Goal: Contribute content: Add original content to the website for others to see

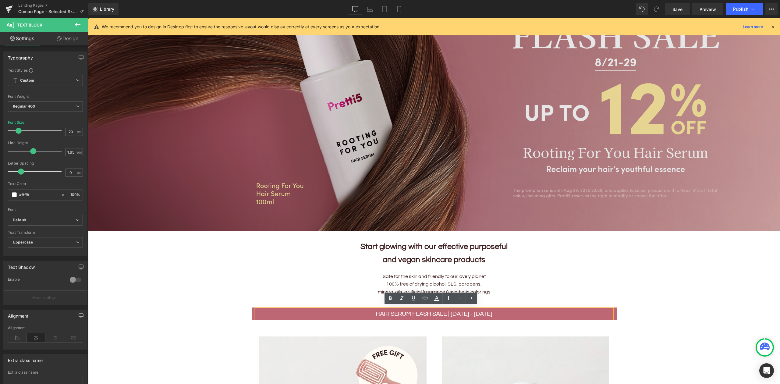
scroll to position [254, 0]
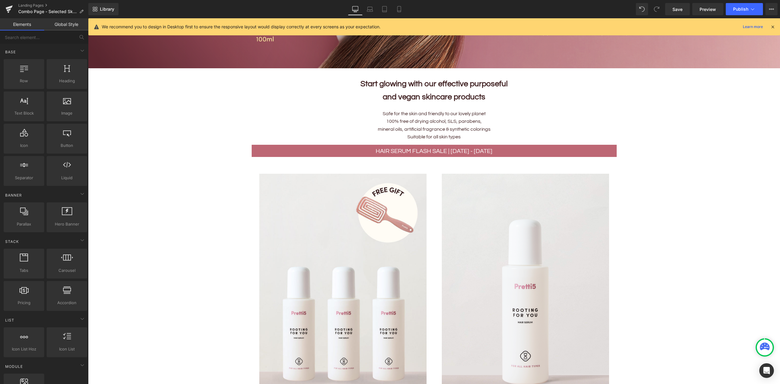
drag, startPoint x: 182, startPoint y: 154, endPoint x: 339, endPoint y: 68, distance: 178.8
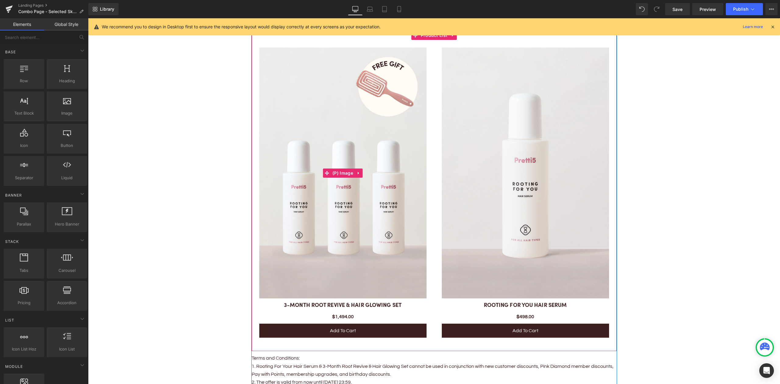
scroll to position [335, 0]
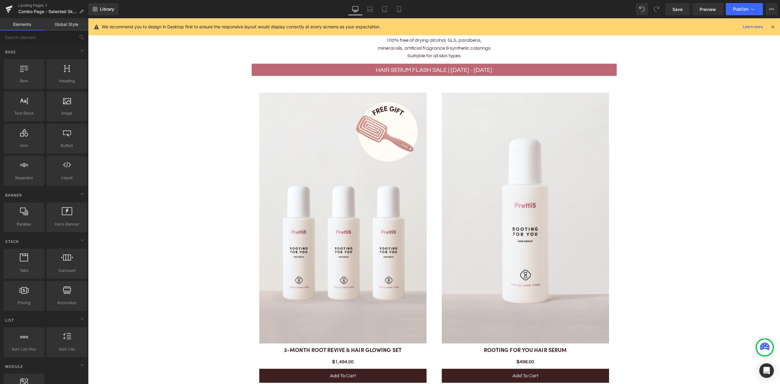
drag, startPoint x: 631, startPoint y: 52, endPoint x: 591, endPoint y: 52, distance: 39.3
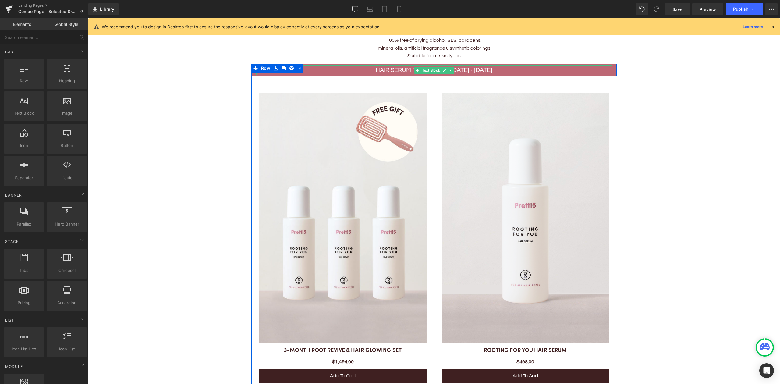
click at [528, 70] on p "HAIR SERUM FLASH SALE | 21 - 29 AUG" at bounding box center [434, 70] width 356 height 10
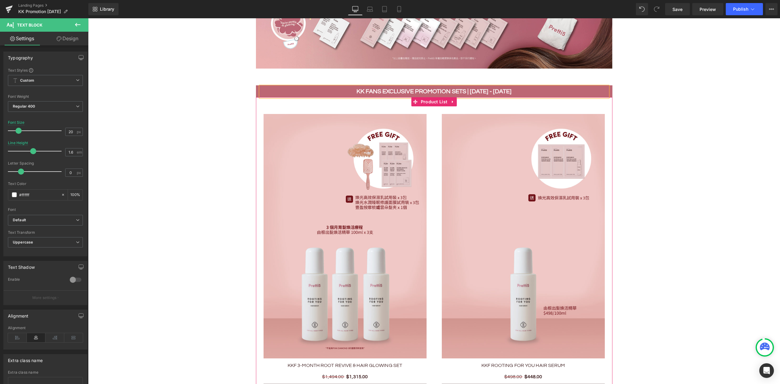
scroll to position [389, 0]
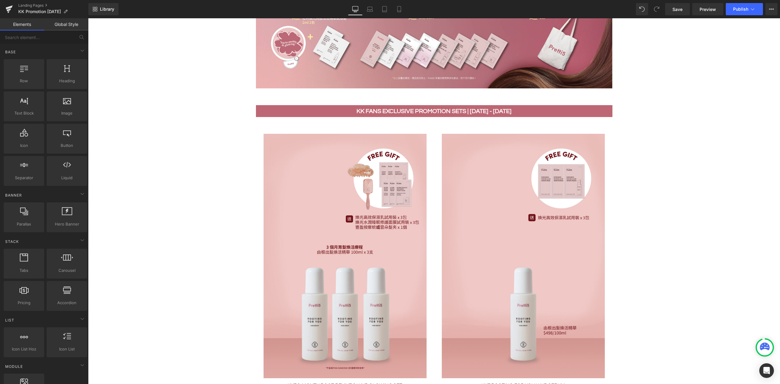
click at [508, 108] on p "KK Fans Exclusive Promotion Sets | [DATE] - [DATE]" at bounding box center [434, 111] width 347 height 10
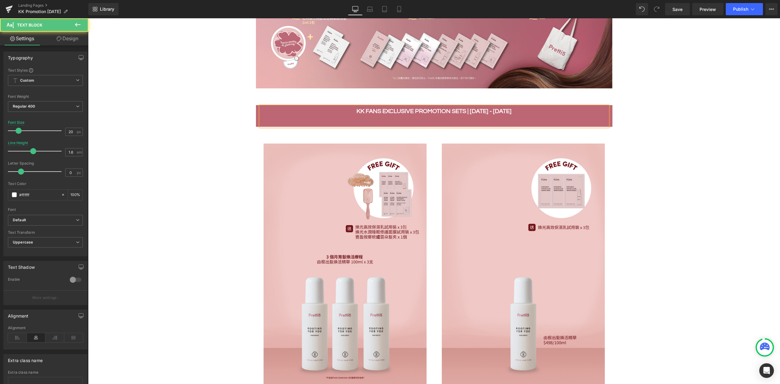
click at [408, 118] on p at bounding box center [434, 121] width 347 height 10
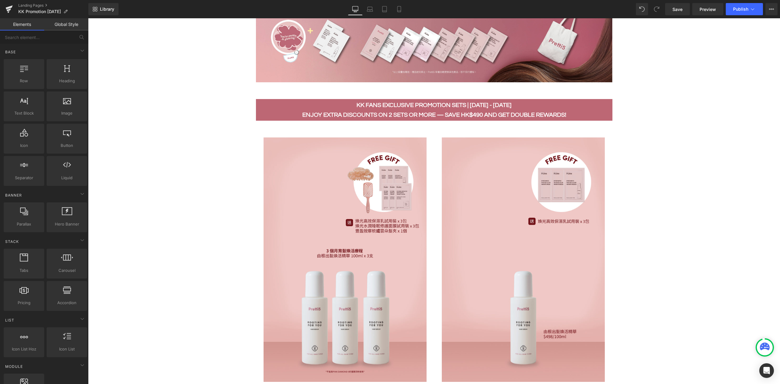
scroll to position [392, 0]
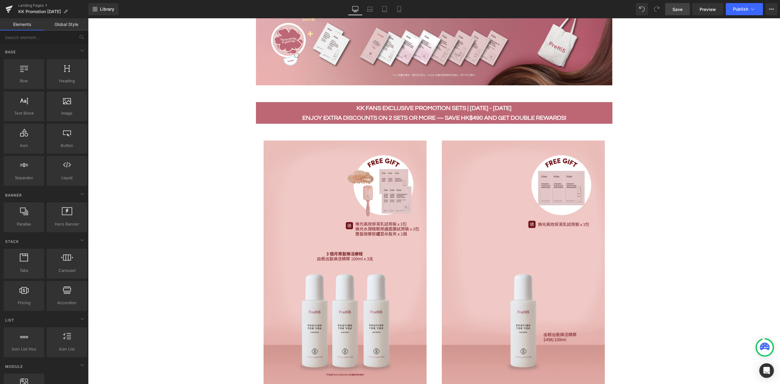
click at [679, 8] on span "Save" at bounding box center [678, 9] width 10 height 6
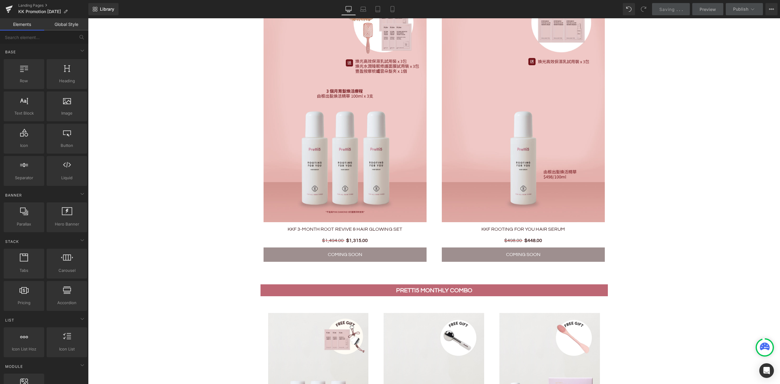
scroll to position [351, 0]
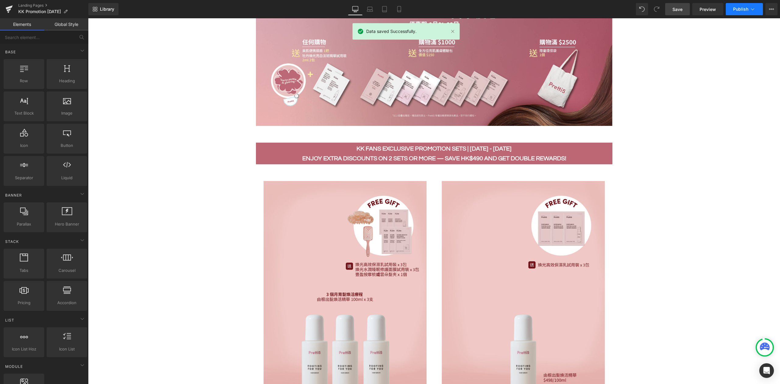
click at [743, 9] on span "Publish" at bounding box center [740, 9] width 15 height 5
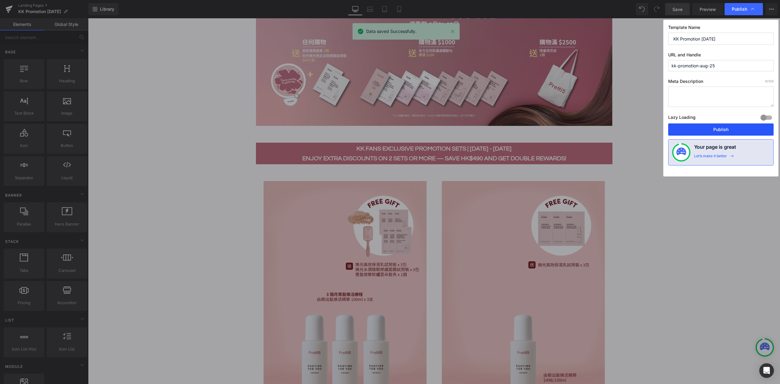
click at [723, 127] on button "Publish" at bounding box center [720, 129] width 105 height 12
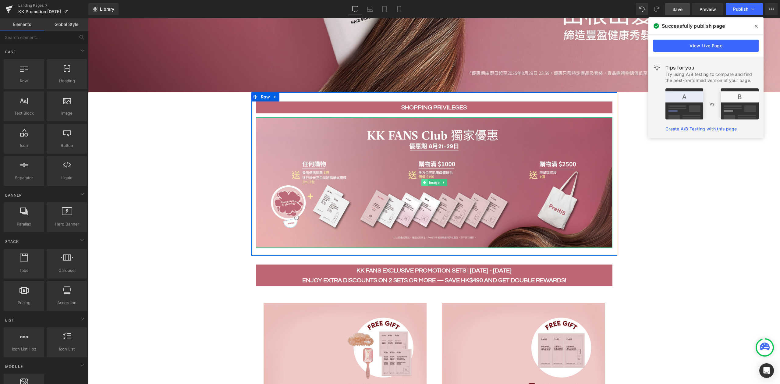
click at [376, 169] on img at bounding box center [434, 182] width 357 height 130
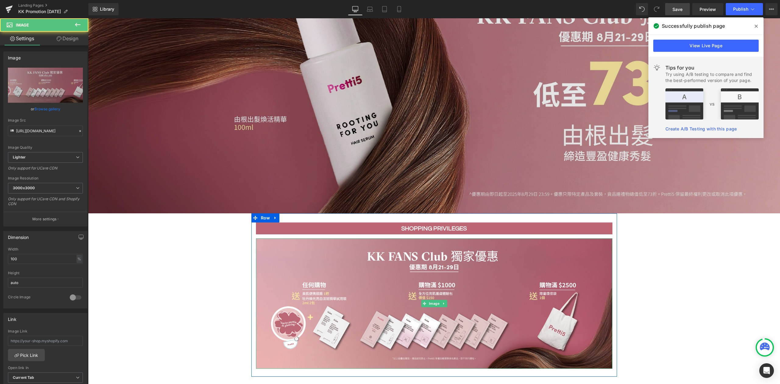
scroll to position [108, 0]
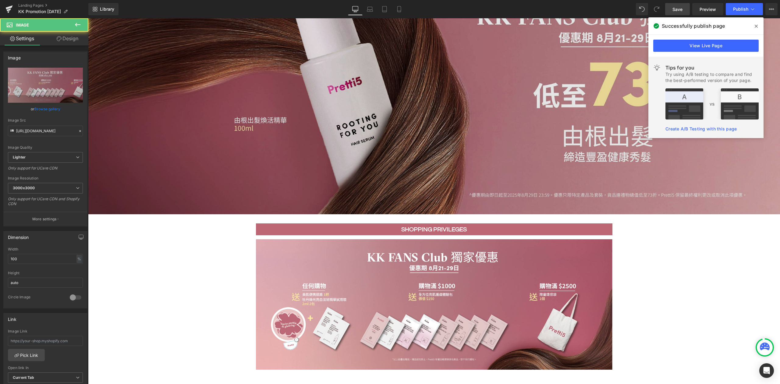
click at [408, 119] on img at bounding box center [434, 87] width 692 height 253
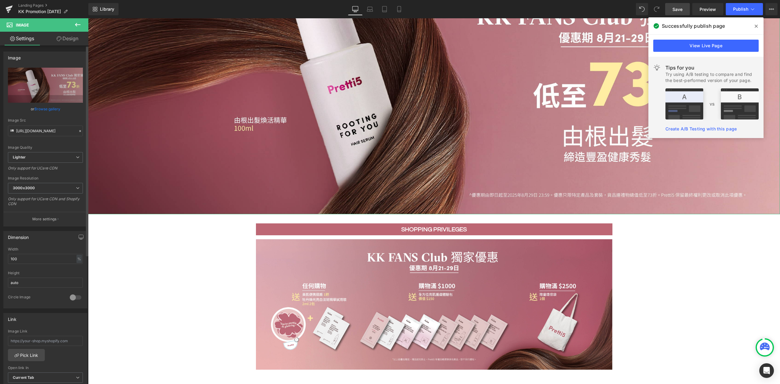
click at [45, 109] on link "Browse gallery" at bounding box center [47, 109] width 26 height 11
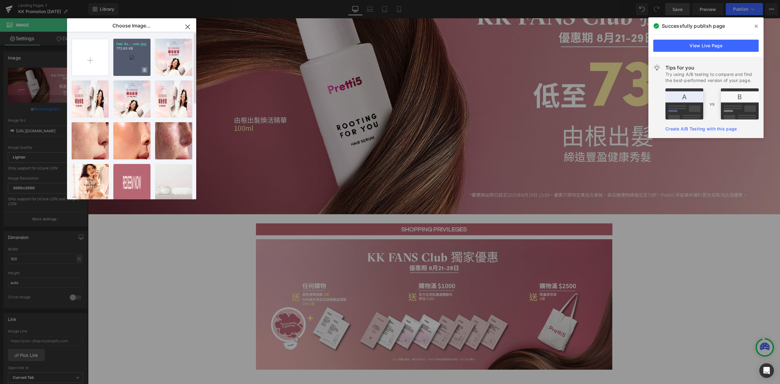
click at [144, 70] on icon at bounding box center [145, 70] width 2 height 4
click at [122, 69] on span "Yes" at bounding box center [123, 70] width 15 height 6
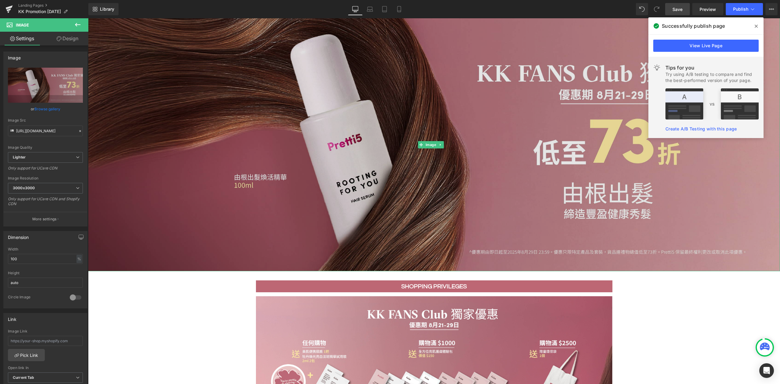
scroll to position [0, 0]
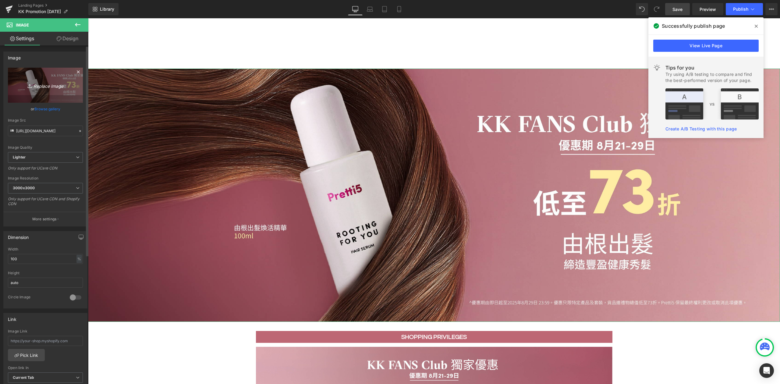
click at [39, 83] on icon "Replace Image" at bounding box center [45, 85] width 49 height 8
type input "C:\fakepath\Hair Serum Restock KK promotion_August KK promotion Wesbite-min.jpg"
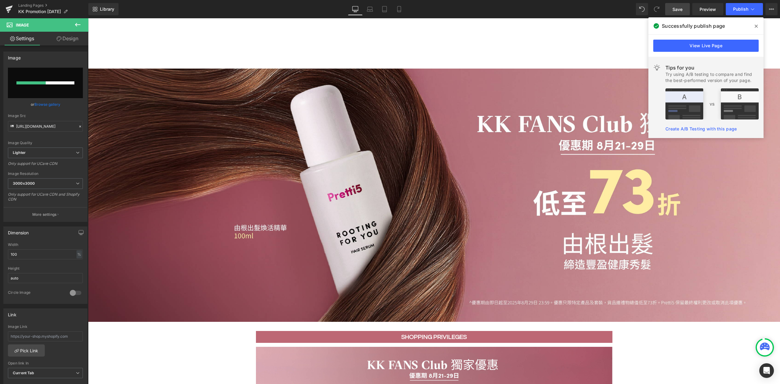
click at [755, 26] on icon at bounding box center [756, 26] width 3 height 5
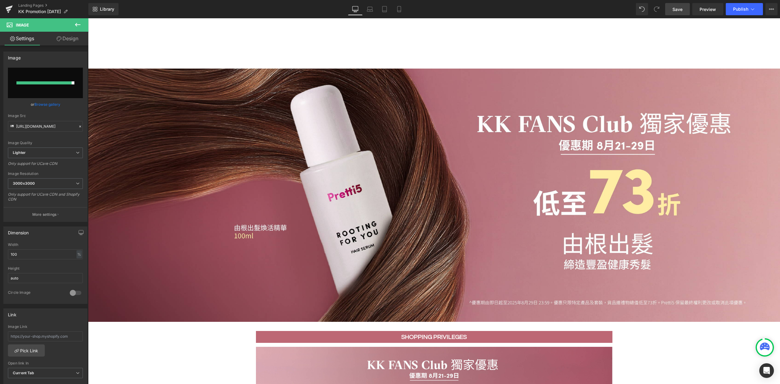
type input "[URL][DOMAIN_NAME]"
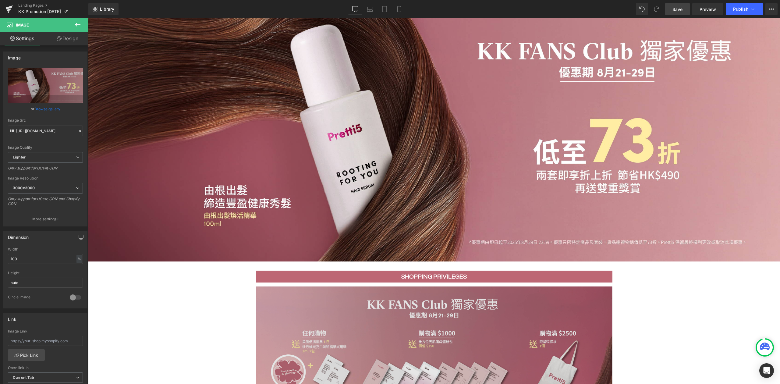
scroll to position [122, 0]
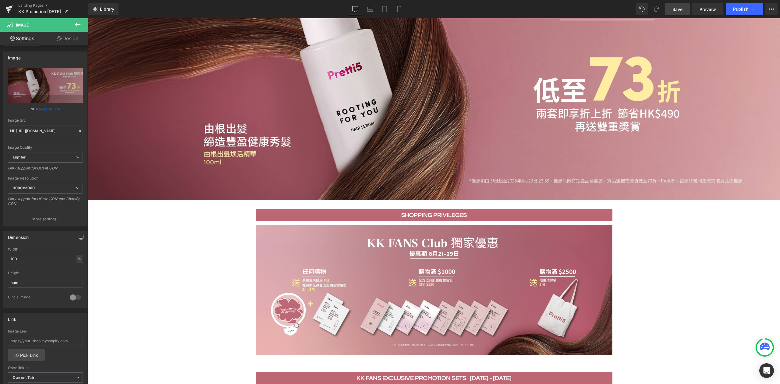
click at [422, 287] on div "Image" at bounding box center [434, 290] width 357 height 130
click at [47, 90] on link "Replace Image" at bounding box center [45, 85] width 75 height 35
type input "C:\fakepath\Hair Serum Restock KK promotion_August KK promotion Upsell Banner.j…"
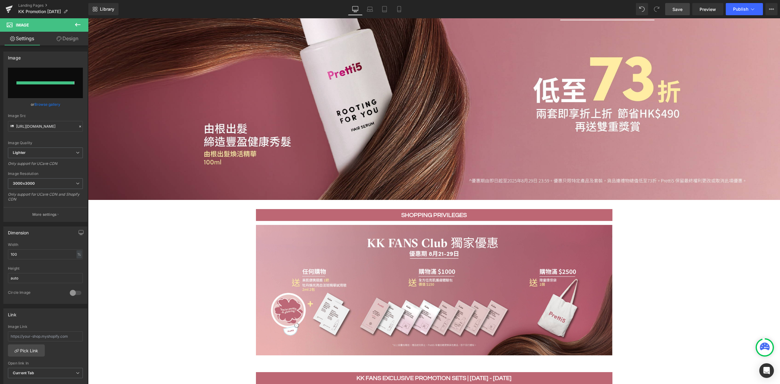
type input "[URL][DOMAIN_NAME]"
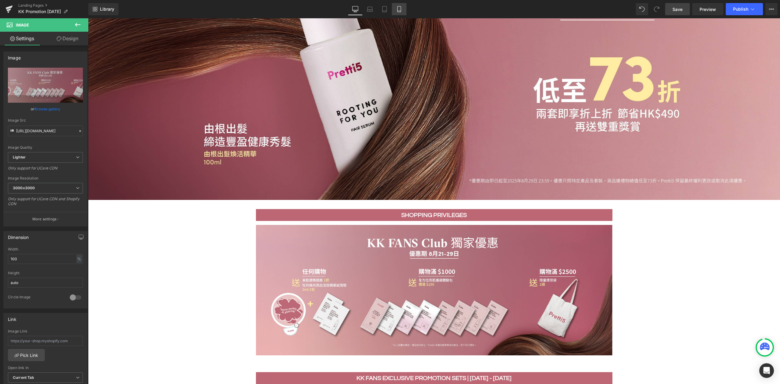
click at [404, 9] on link "Mobile" at bounding box center [399, 9] width 15 height 12
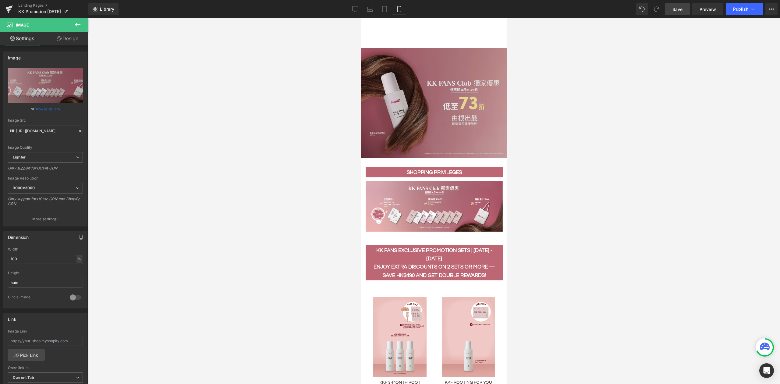
scroll to position [0, 0]
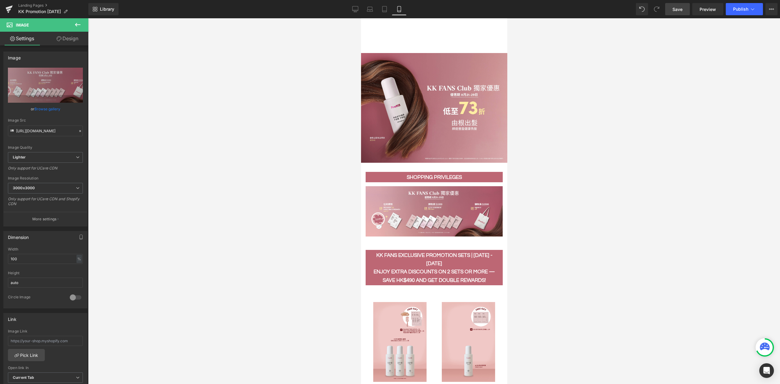
click at [419, 105] on div "Image" at bounding box center [434, 108] width 146 height 110
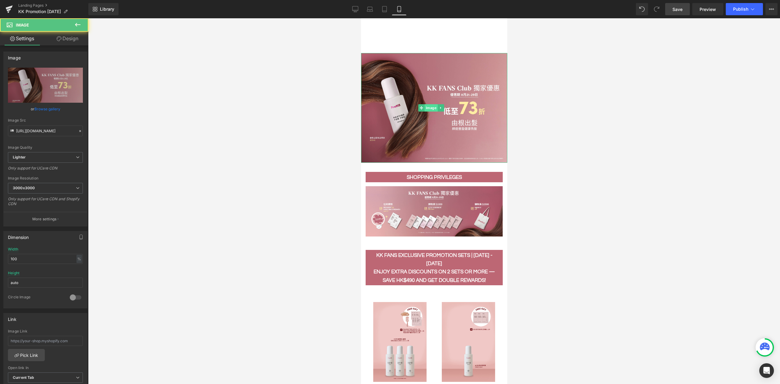
click at [427, 105] on span "Image" at bounding box center [431, 107] width 13 height 7
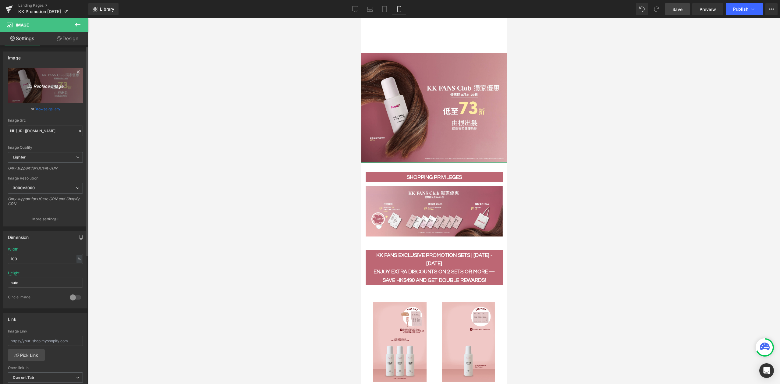
click at [29, 93] on link "Replace Image" at bounding box center [45, 85] width 75 height 35
type input "C:\fakepath\Hair Serum Restock KK promotion_August KK promotion Mobile -min.jpg"
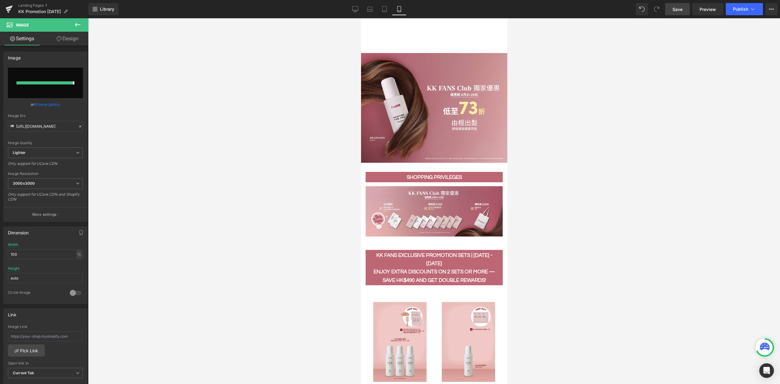
type input "[URL][DOMAIN_NAME]"
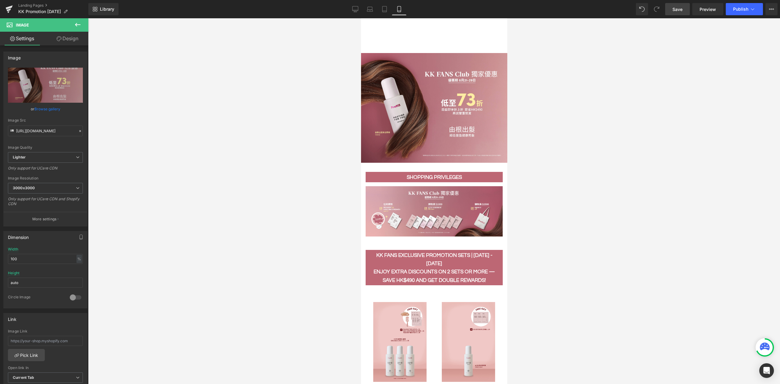
click at [682, 10] on span "Save" at bounding box center [678, 9] width 10 height 6
click at [750, 13] on button "Publish" at bounding box center [744, 9] width 37 height 12
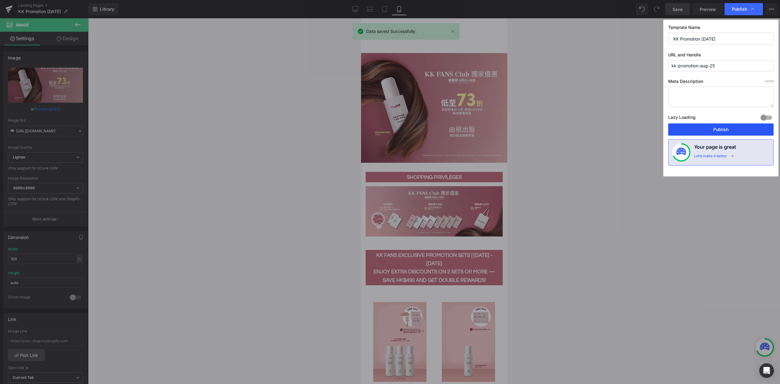
click at [715, 130] on button "Publish" at bounding box center [720, 129] width 105 height 12
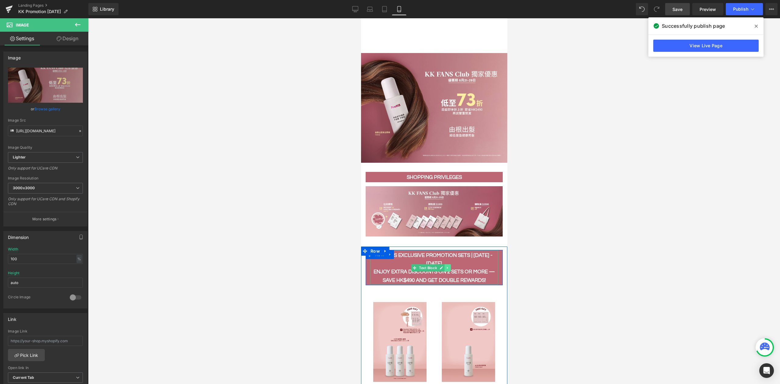
click at [448, 266] on icon at bounding box center [447, 268] width 3 height 4
click at [469, 254] on p "KK Fans Exclusive Promotion Sets | [DATE] - [DATE]" at bounding box center [434, 259] width 128 height 16
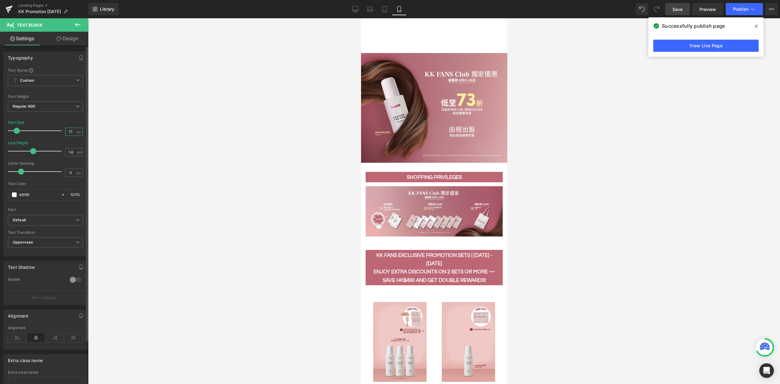
click at [70, 130] on input "17" at bounding box center [71, 132] width 11 height 8
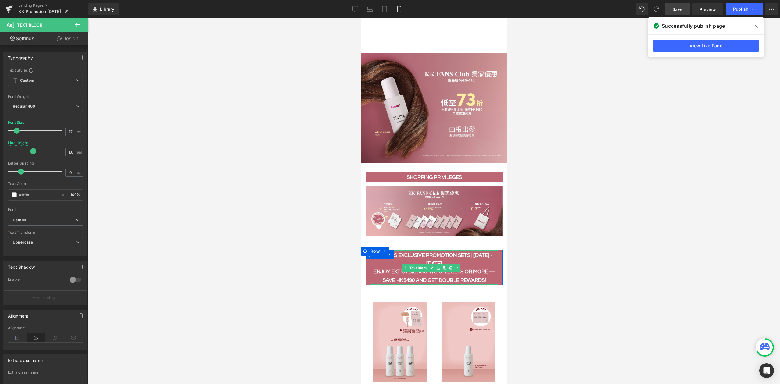
click at [463, 254] on p "KK Fans Exclusive Promotion Sets | [DATE] - [DATE]" at bounding box center [434, 259] width 128 height 16
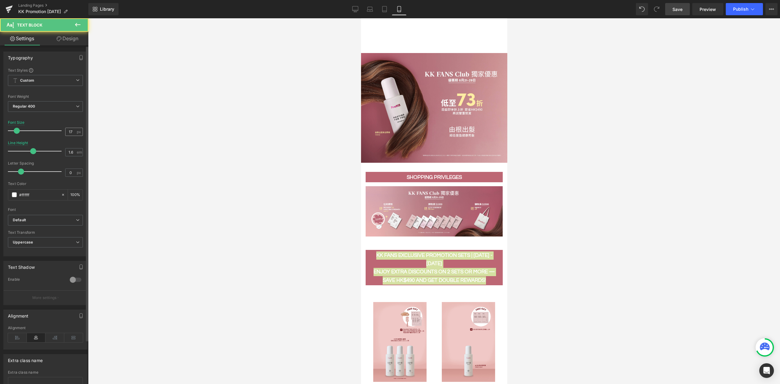
click at [76, 133] on div "17 px" at bounding box center [74, 132] width 18 height 8
click at [68, 132] on input "17" at bounding box center [71, 132] width 11 height 8
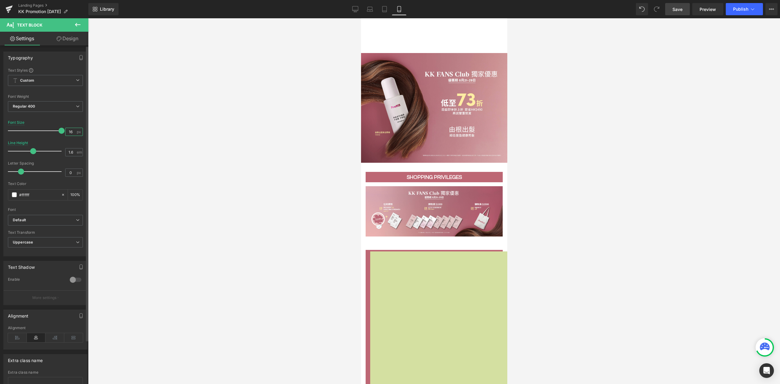
type input "16"
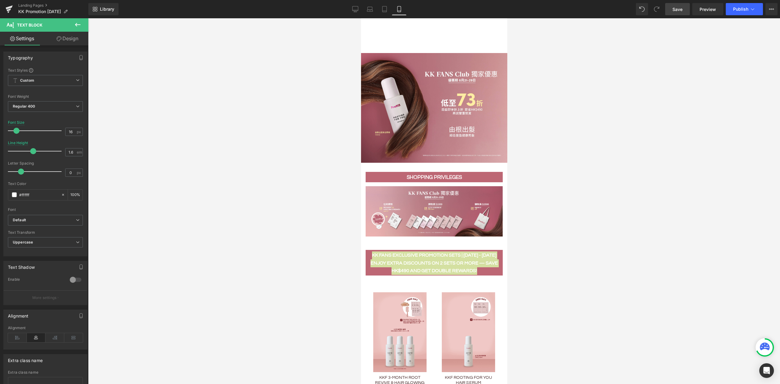
click at [532, 260] on div at bounding box center [434, 201] width 692 height 366
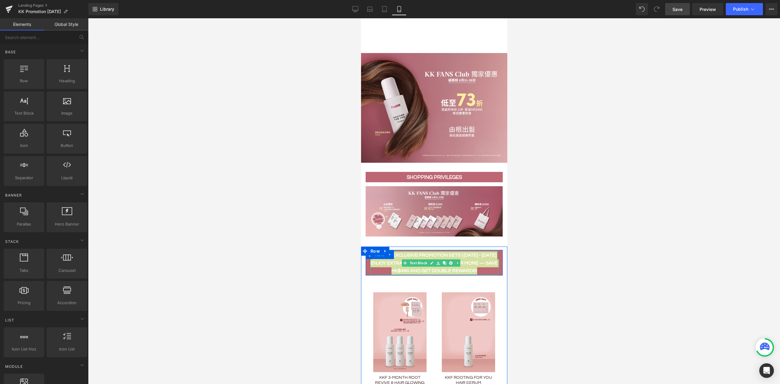
click at [440, 250] on div at bounding box center [433, 250] width 137 height 1
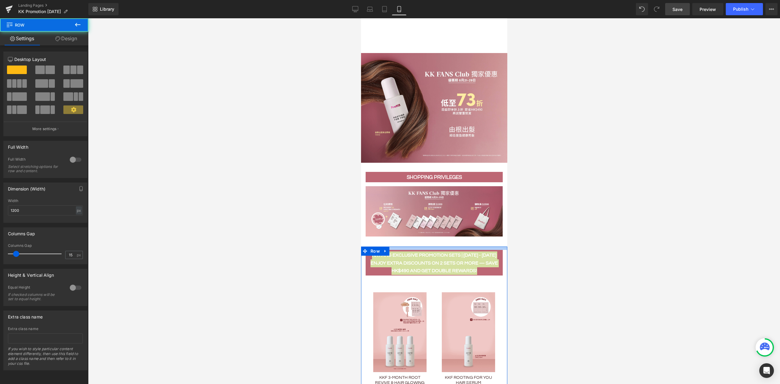
click at [361, 18] on div at bounding box center [361, 18] width 0 height 0
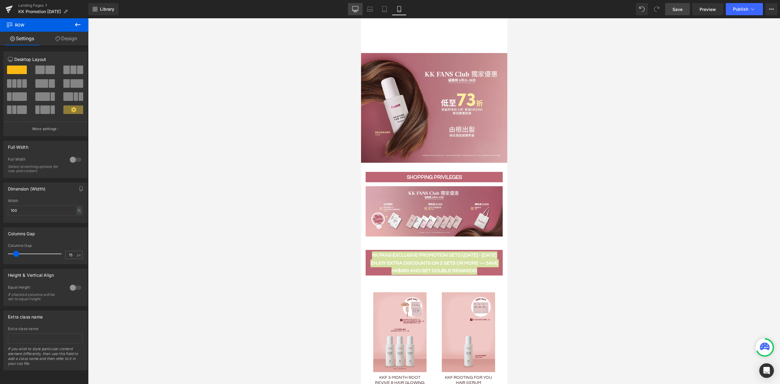
click at [354, 8] on icon at bounding box center [355, 9] width 6 height 6
type input "1200"
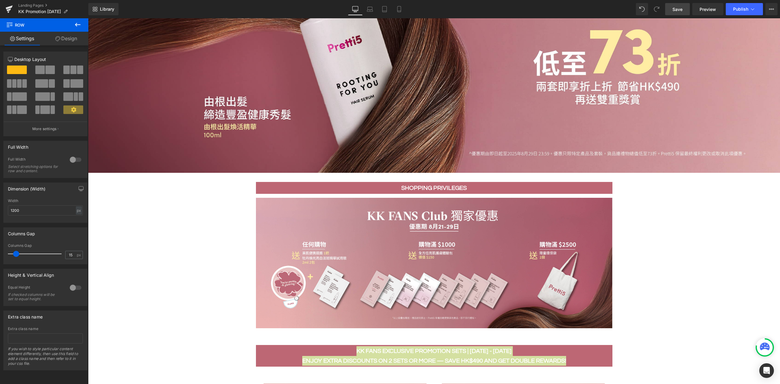
scroll to position [161, 0]
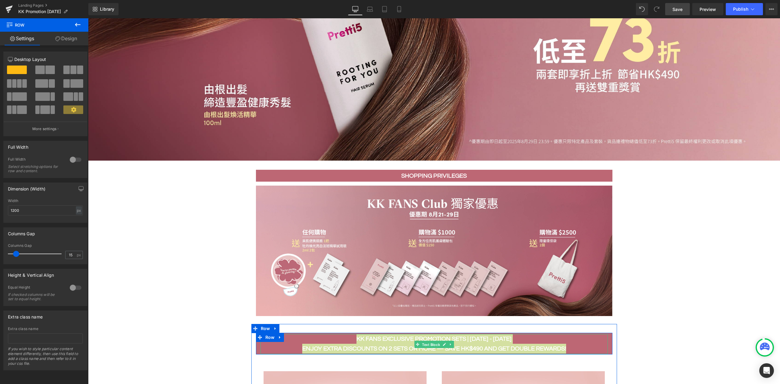
click at [409, 340] on div "KK Fans Exclusive Promotion Sets | [DATE] - [DATE] Enjoy extra discounts on 2 s…" at bounding box center [434, 344] width 347 height 20
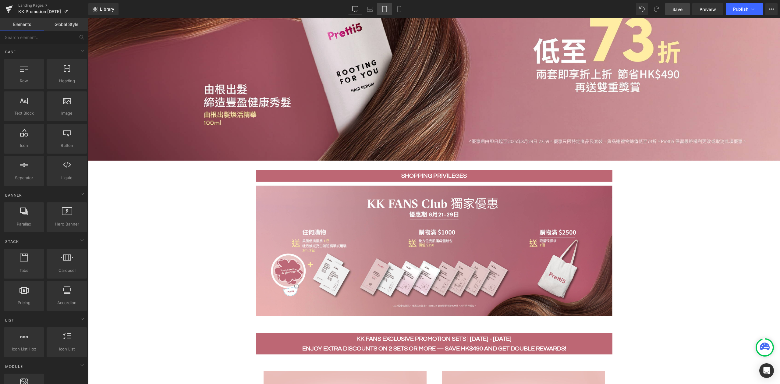
click at [388, 11] on link "Tablet" at bounding box center [384, 9] width 15 height 12
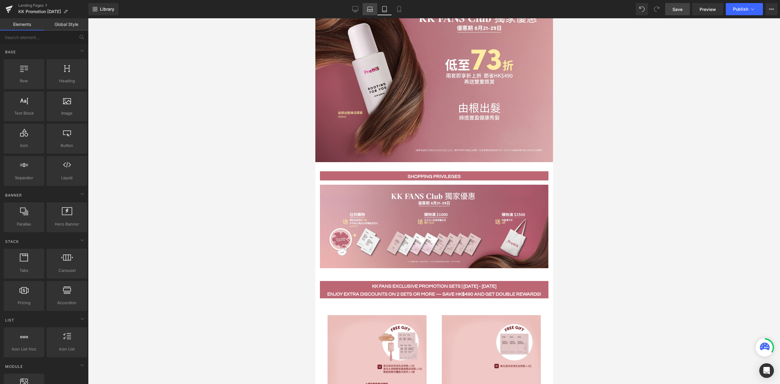
scroll to position [37, 0]
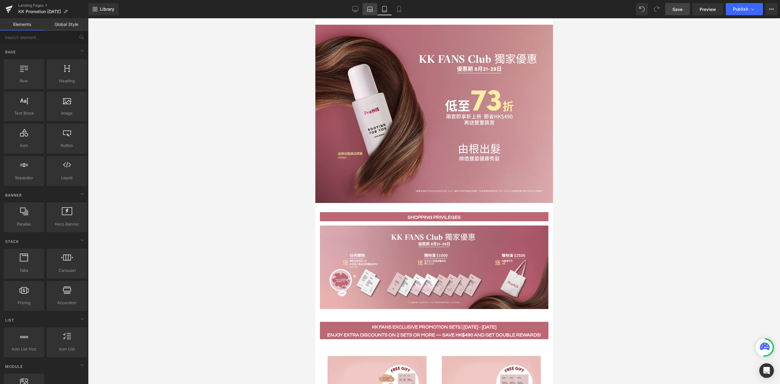
click at [372, 9] on icon at bounding box center [370, 9] width 6 height 6
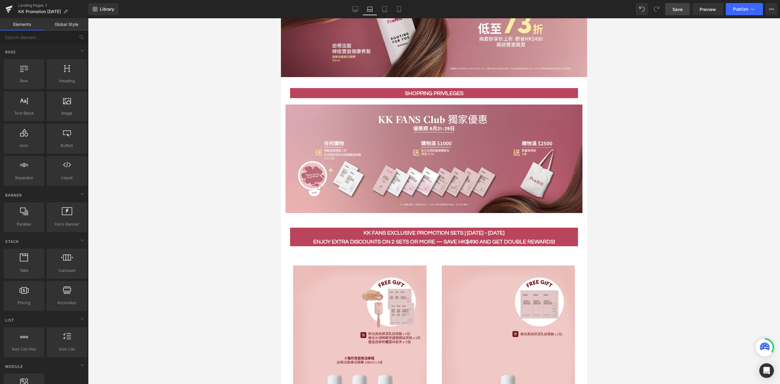
scroll to position [146, 0]
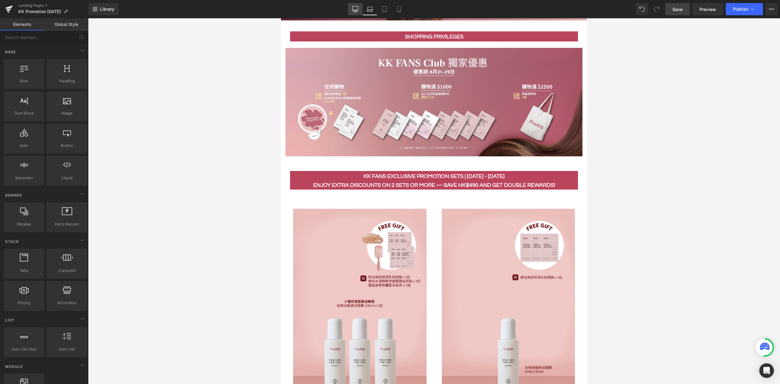
click at [355, 9] on icon at bounding box center [355, 9] width 6 height 6
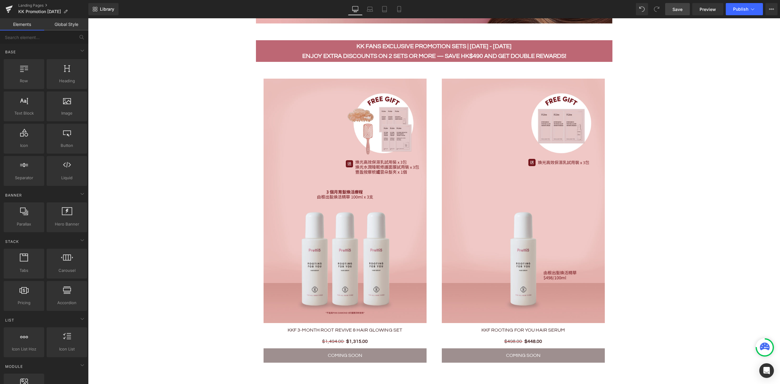
scroll to position [465, 0]
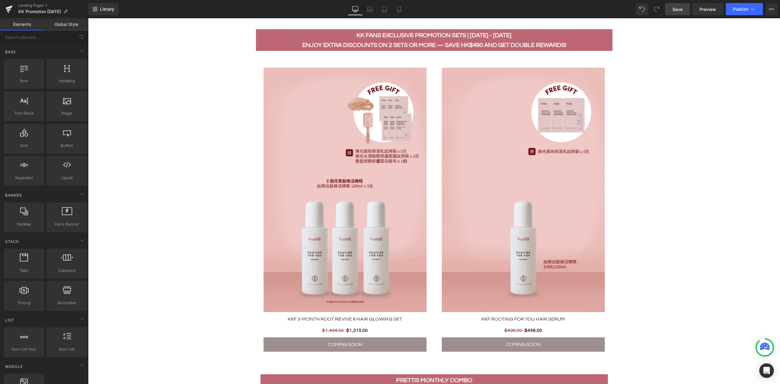
drag, startPoint x: 677, startPoint y: 10, endPoint x: 568, endPoint y: 3, distance: 108.8
click at [677, 10] on span "Save" at bounding box center [678, 9] width 10 height 6
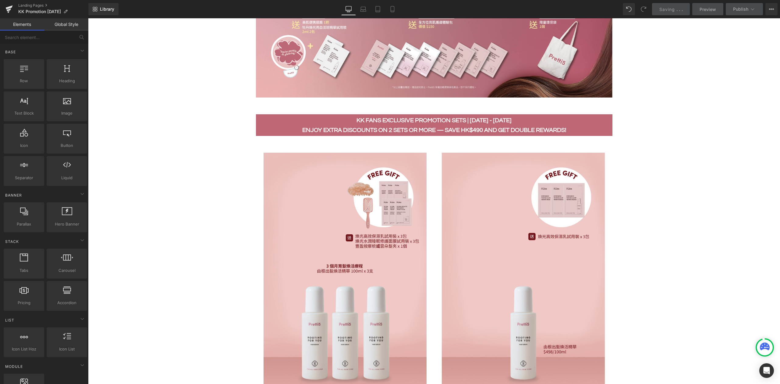
scroll to position [302, 0]
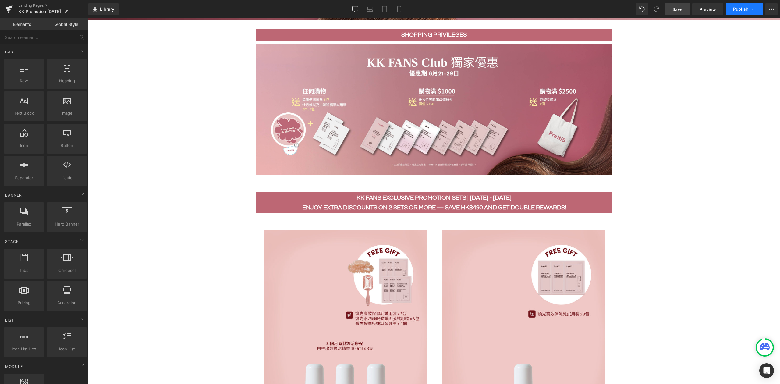
click at [745, 12] on button "Publish" at bounding box center [744, 9] width 37 height 12
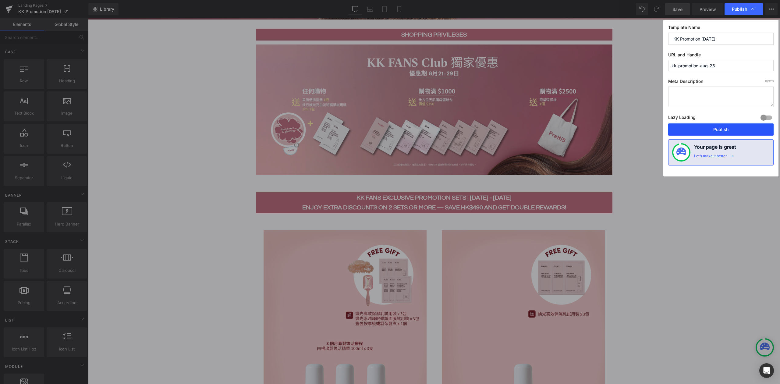
click at [734, 128] on button "Publish" at bounding box center [720, 129] width 105 height 12
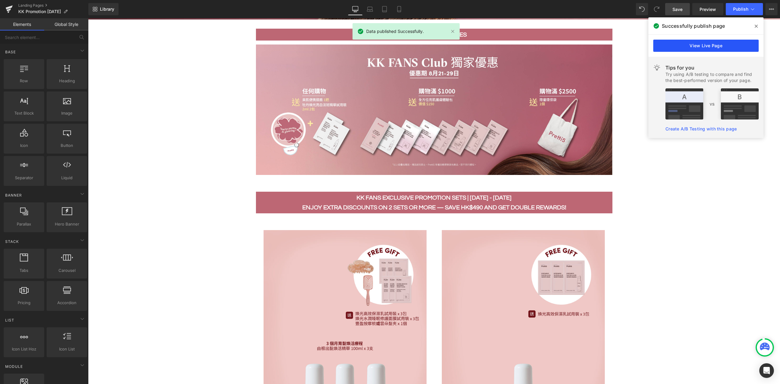
click at [695, 45] on link "View Live Page" at bounding box center [706, 46] width 105 height 12
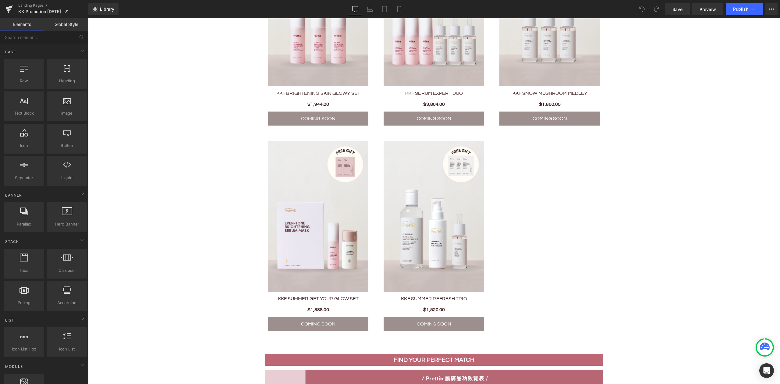
scroll to position [1097, 0]
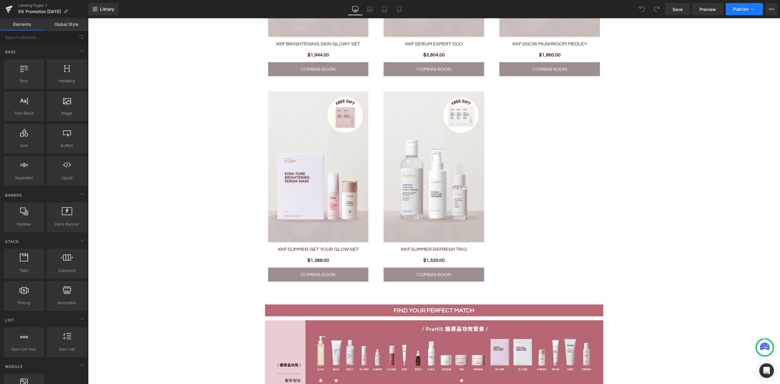
click at [752, 7] on icon at bounding box center [753, 9] width 6 height 6
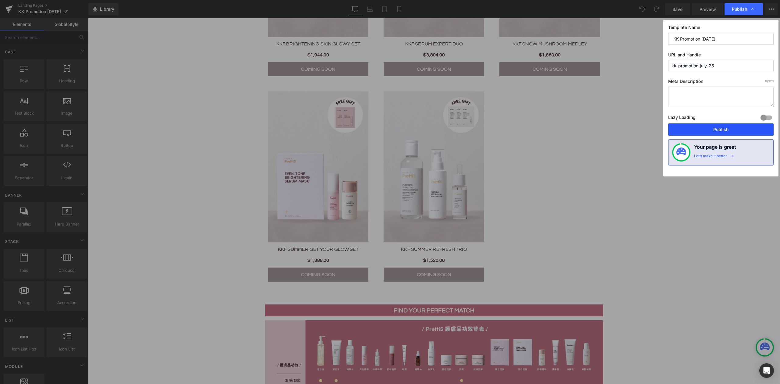
drag, startPoint x: 725, startPoint y: 131, endPoint x: 638, endPoint y: 112, distance: 89.7
click at [725, 131] on button "Publish" at bounding box center [720, 129] width 105 height 12
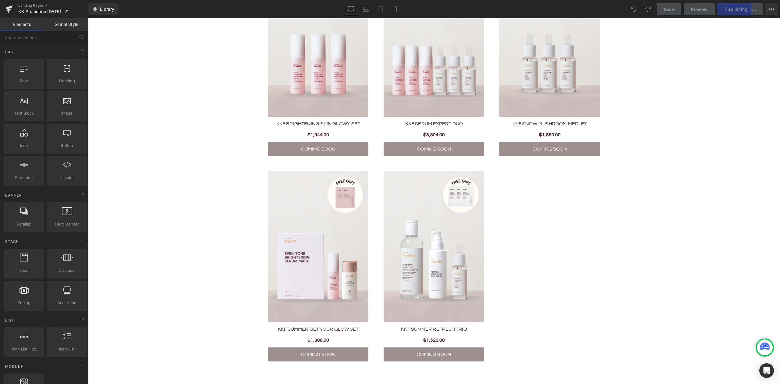
scroll to position [935, 0]
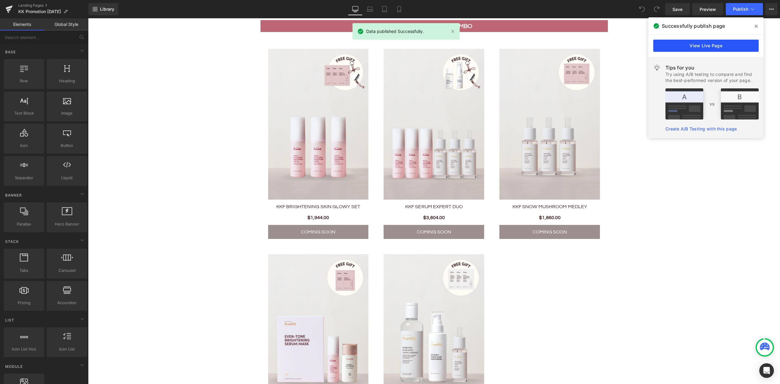
click at [715, 43] on link "View Live Page" at bounding box center [706, 46] width 105 height 12
